Goal: Communication & Community: Answer question/provide support

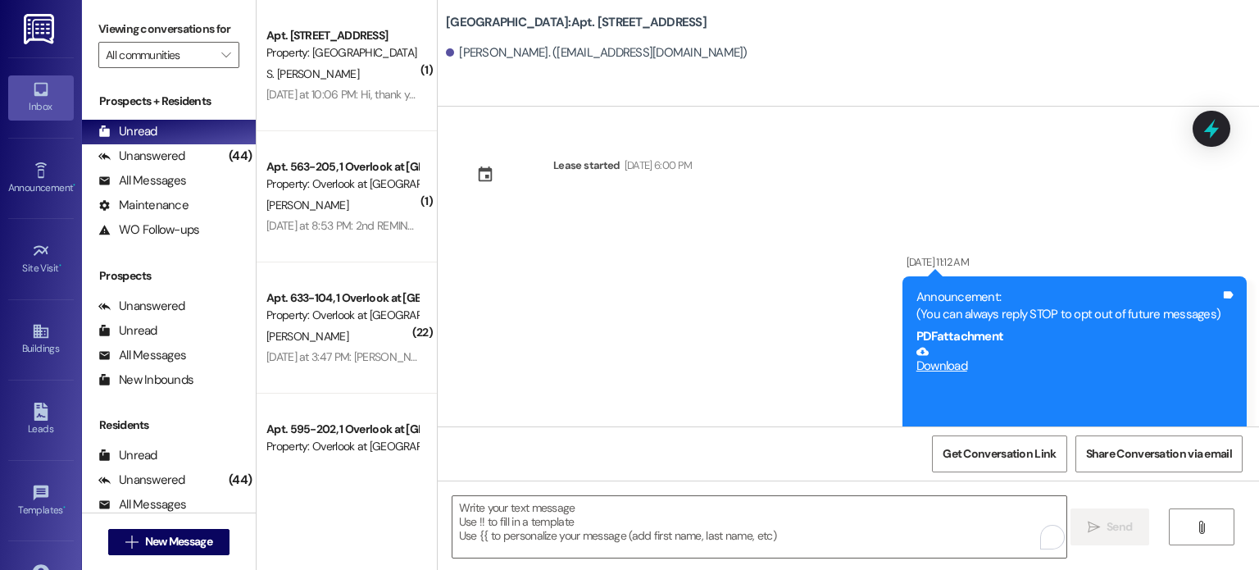
scroll to position [18074, 0]
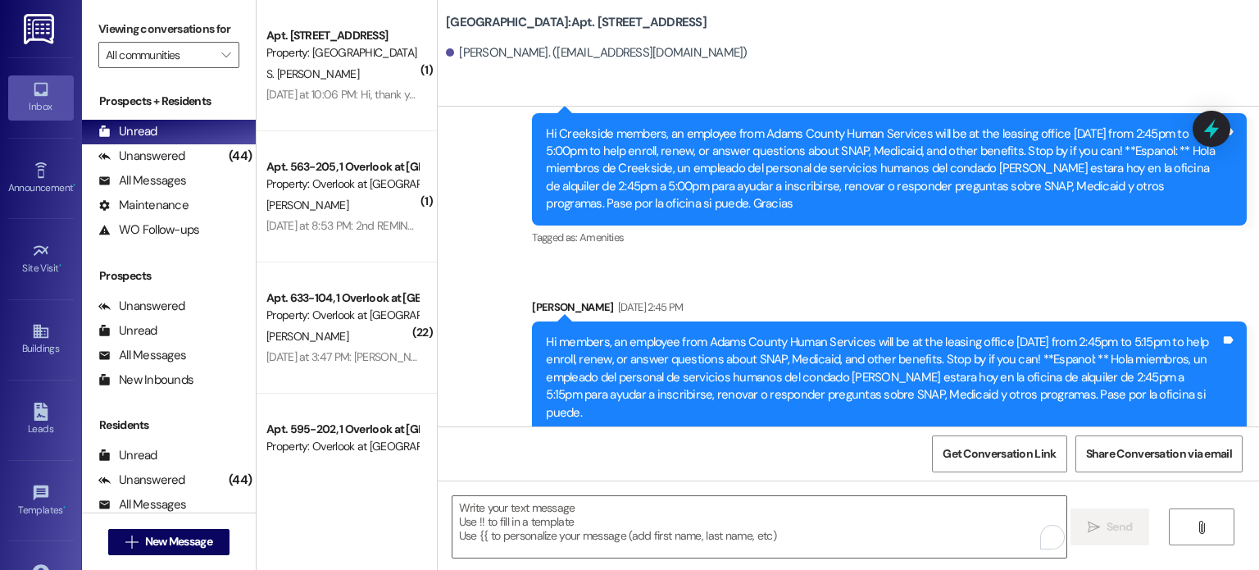
click at [24, 34] on img at bounding box center [41, 29] width 34 height 30
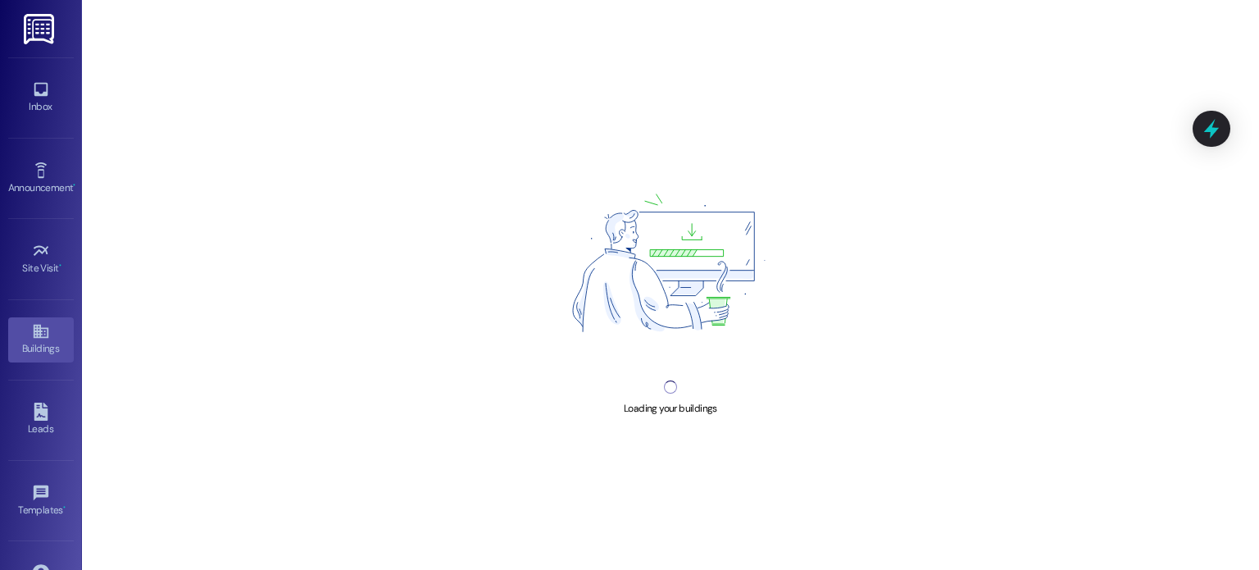
click at [24, 34] on img at bounding box center [41, 29] width 34 height 30
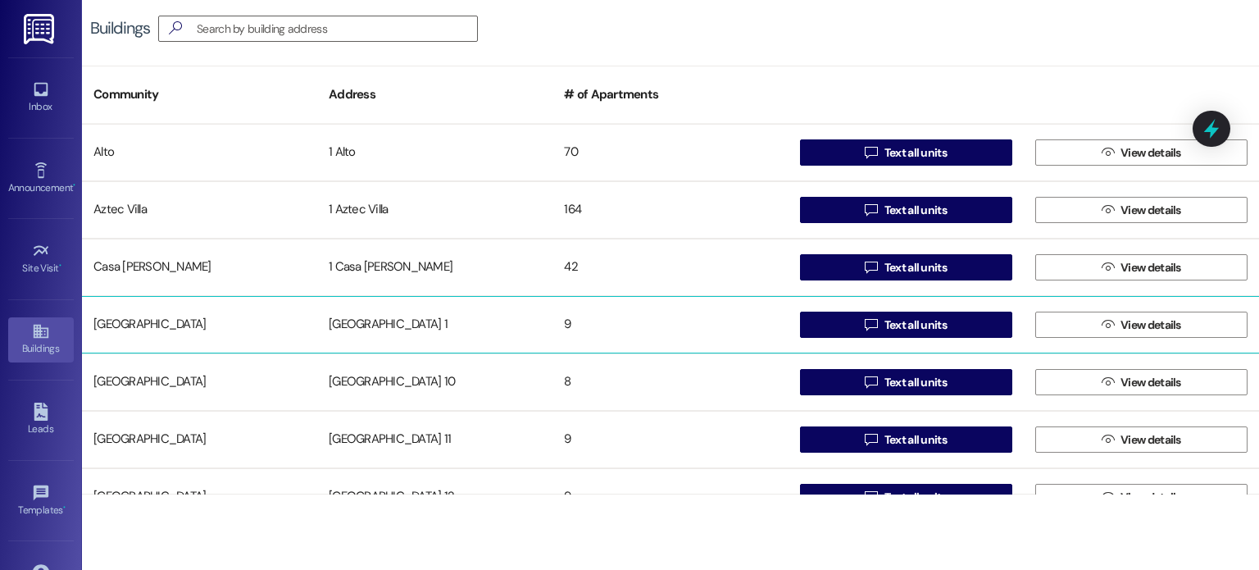
click at [375, 321] on div "[GEOGRAPHIC_DATA] 1" at bounding box center [434, 324] width 235 height 33
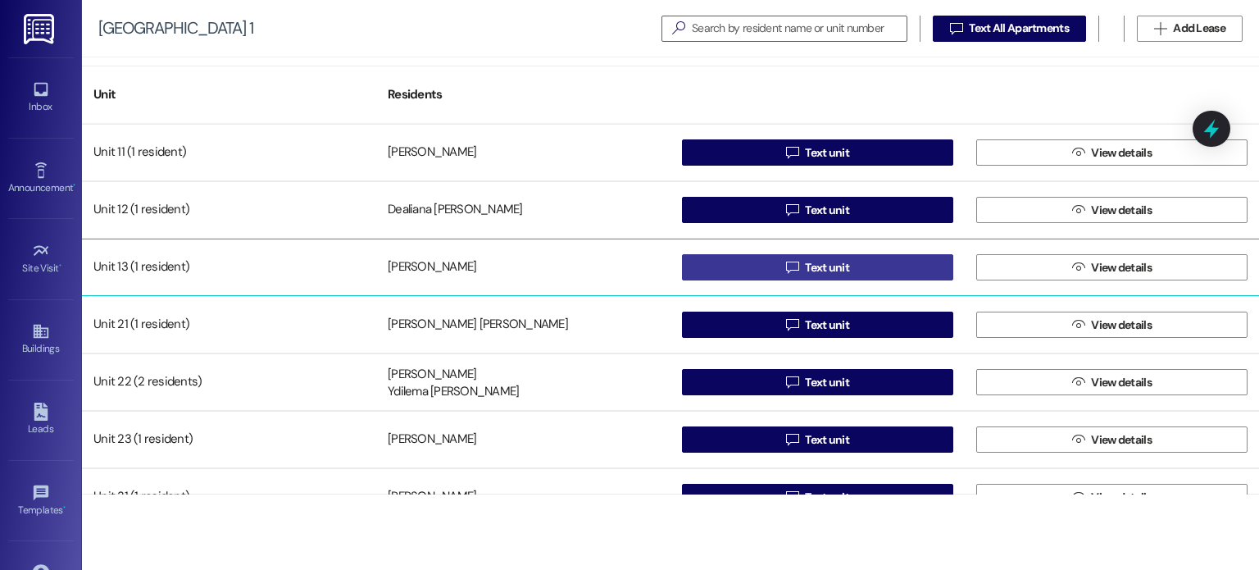
click at [737, 267] on button " Text unit" at bounding box center [817, 267] width 271 height 26
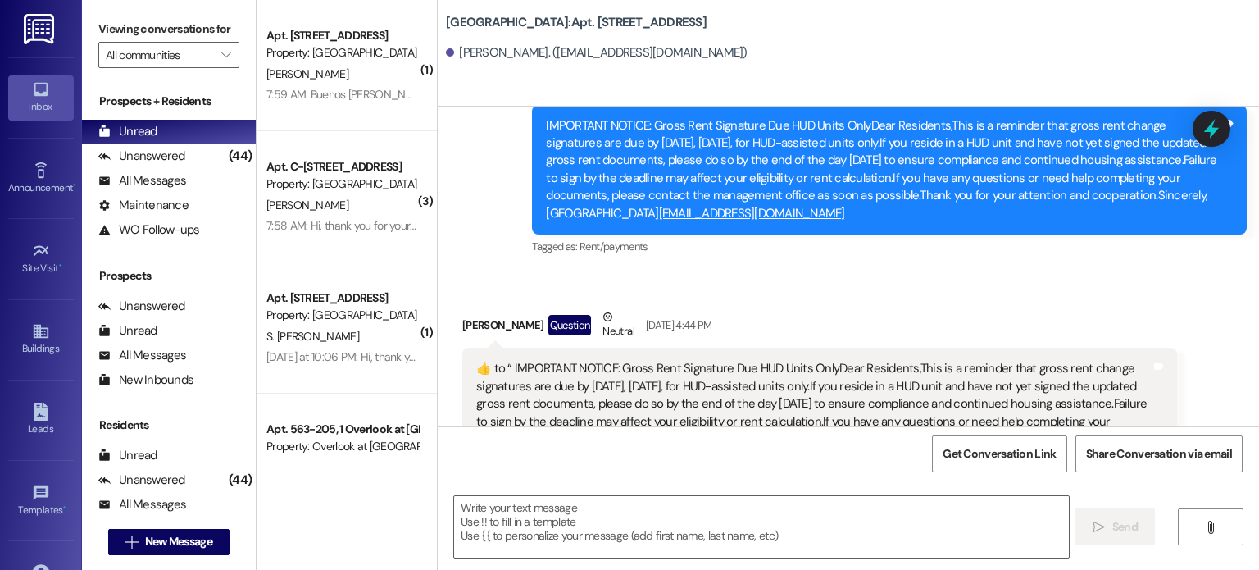
scroll to position [16480, 0]
click at [580, 518] on textarea at bounding box center [761, 526] width 614 height 61
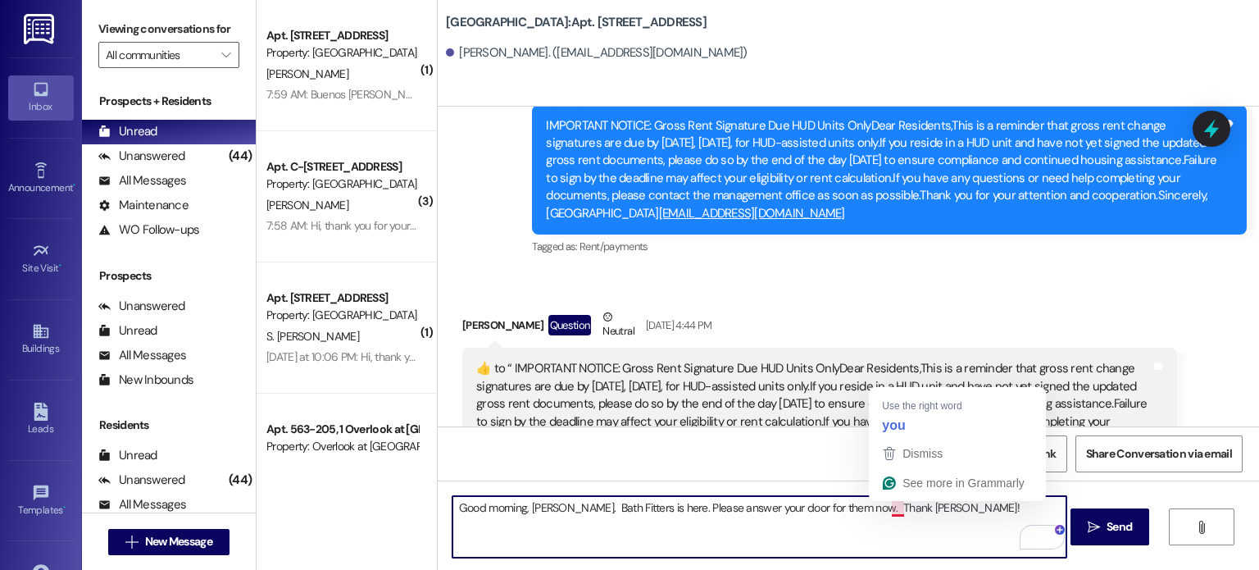
click at [889, 502] on textarea "Good morning, [PERSON_NAME]. Bath Fitters is here. Please answer your door for …" at bounding box center [759, 526] width 614 height 61
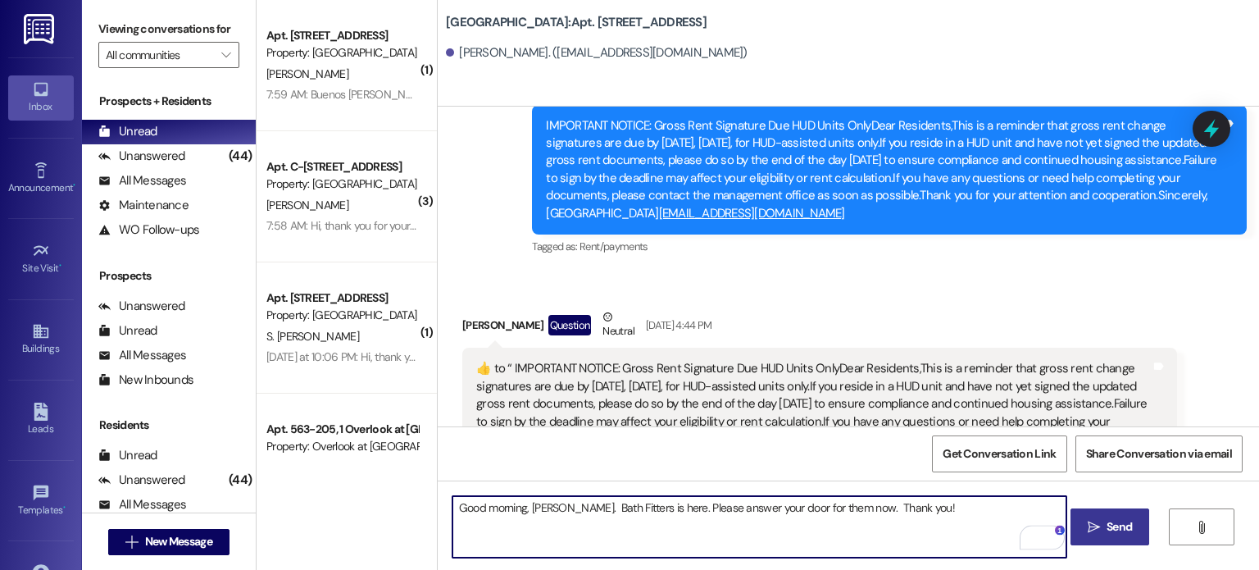
type textarea "Good morning, [PERSON_NAME]. Bath Fitters is here. Please answer your door for …"
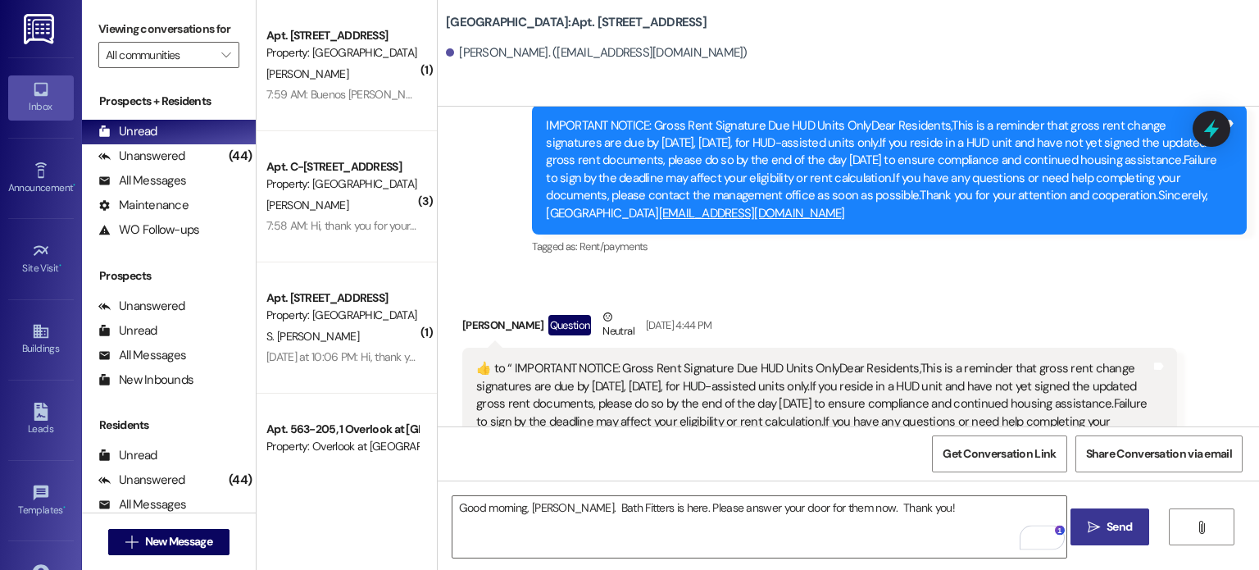
click at [1107, 522] on span "Send" at bounding box center [1119, 526] width 25 height 17
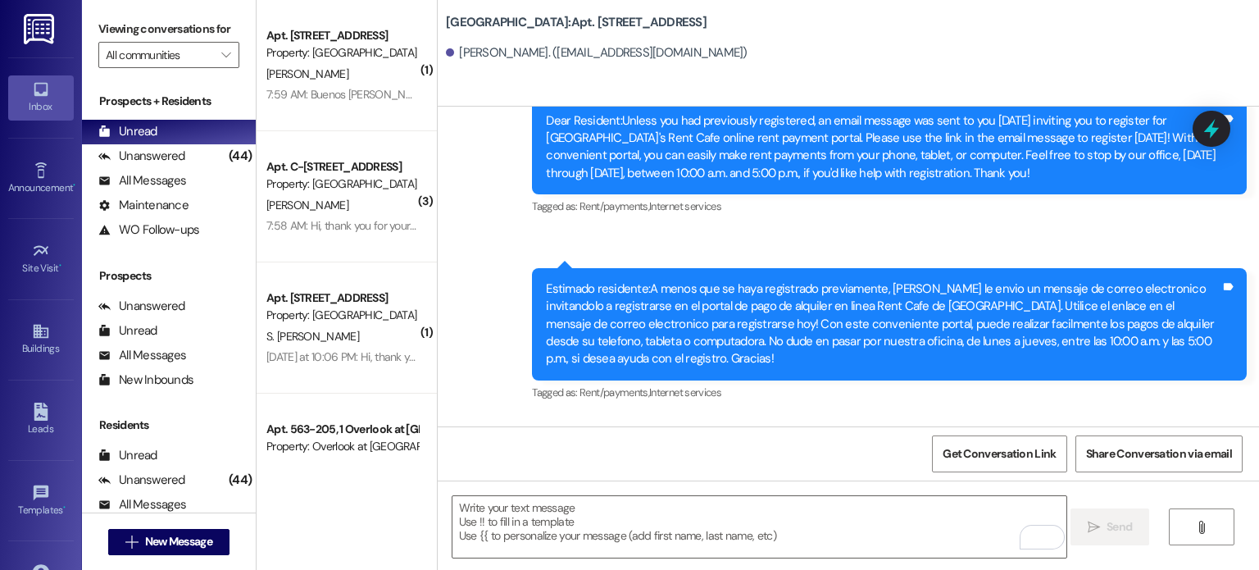
scroll to position [20056, 0]
